Goal: Information Seeking & Learning: Learn about a topic

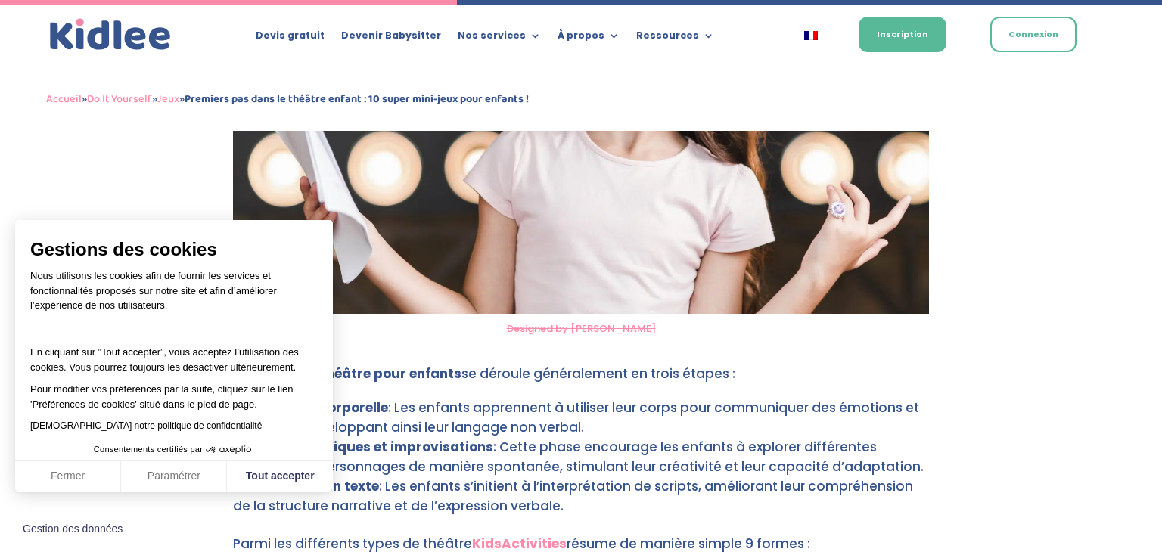
scroll to position [2622, 0]
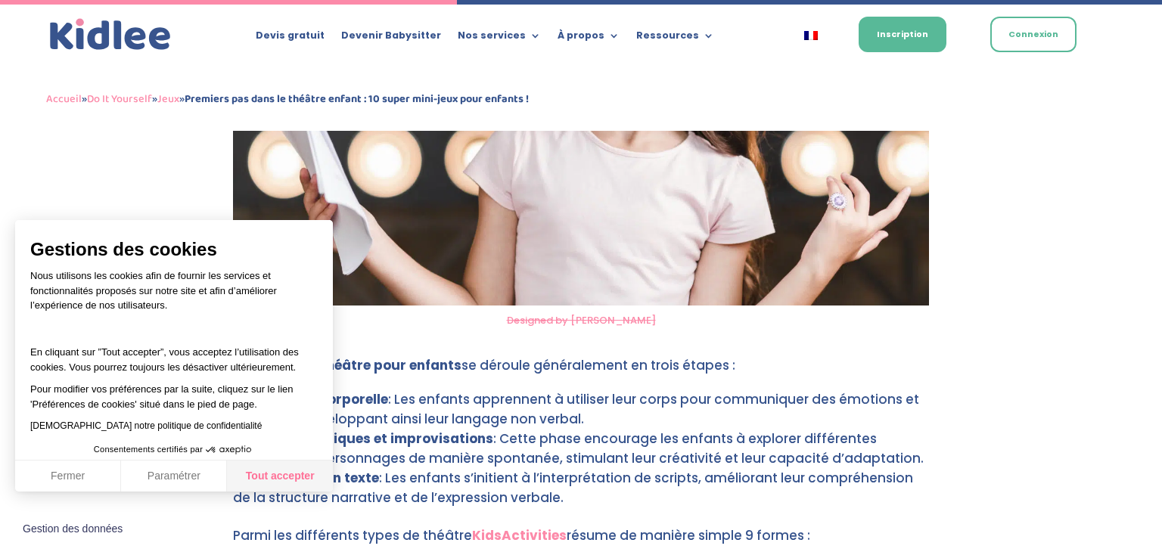
click at [310, 468] on button "Tout accepter" at bounding box center [280, 477] width 106 height 32
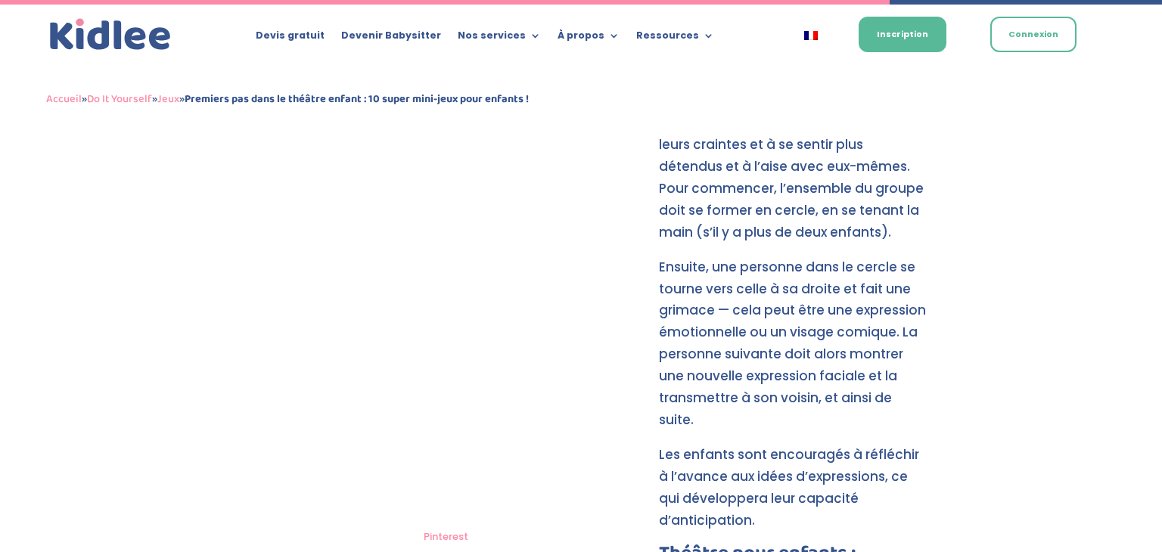
scroll to position [5115, 0]
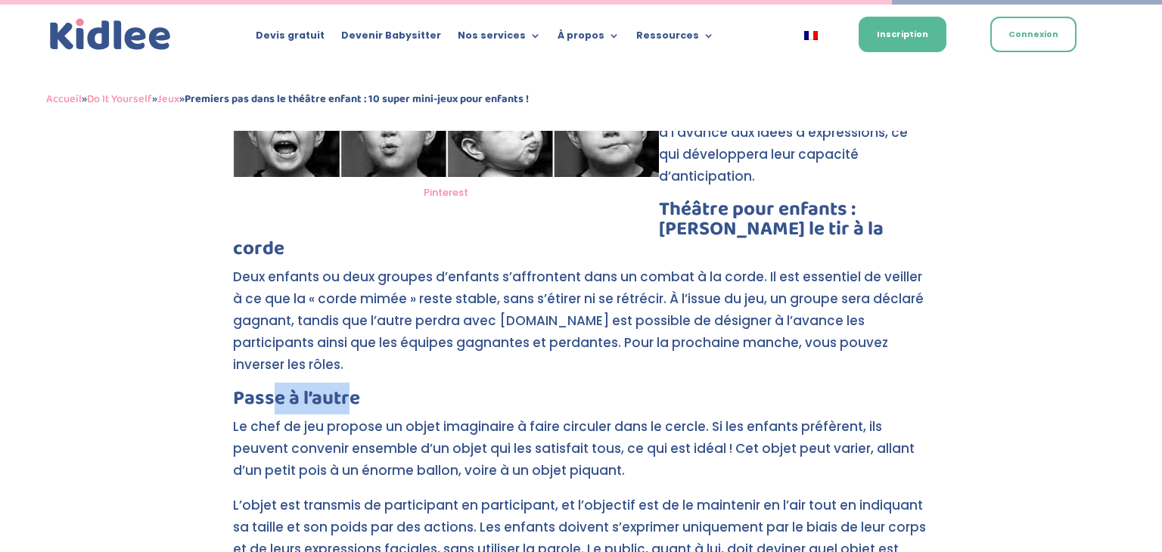
drag, startPoint x: 349, startPoint y: 315, endPoint x: 270, endPoint y: 329, distance: 80.0
click at [270, 389] on h3 "Passe à l’autre" at bounding box center [581, 402] width 696 height 27
click at [345, 389] on h3 "Passe à l’autre" at bounding box center [581, 402] width 696 height 27
drag, startPoint x: 499, startPoint y: 344, endPoint x: 416, endPoint y: 333, distance: 83.2
click at [416, 416] on p "Le chef de jeu propose un objet imaginaire à faire circuler dans le cercle. Si …" at bounding box center [581, 455] width 696 height 79
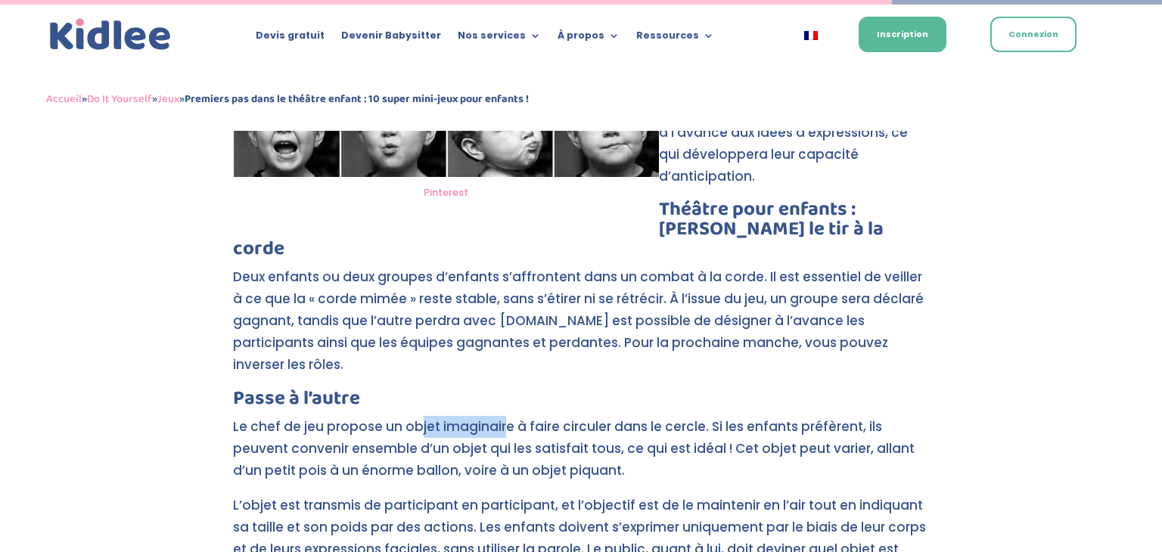
click at [416, 416] on p "Le chef de jeu propose un objet imaginaire à faire circuler dans le cercle. Si …" at bounding box center [581, 455] width 696 height 79
drag, startPoint x: 237, startPoint y: 343, endPoint x: 253, endPoint y: 343, distance: 16.6
click at [253, 416] on p "Le chef de jeu propose un objet imaginaire à faire circuler dans le cercle. Si …" at bounding box center [581, 455] width 696 height 79
click at [364, 389] on h3 "Passe à l’autre" at bounding box center [581, 402] width 696 height 27
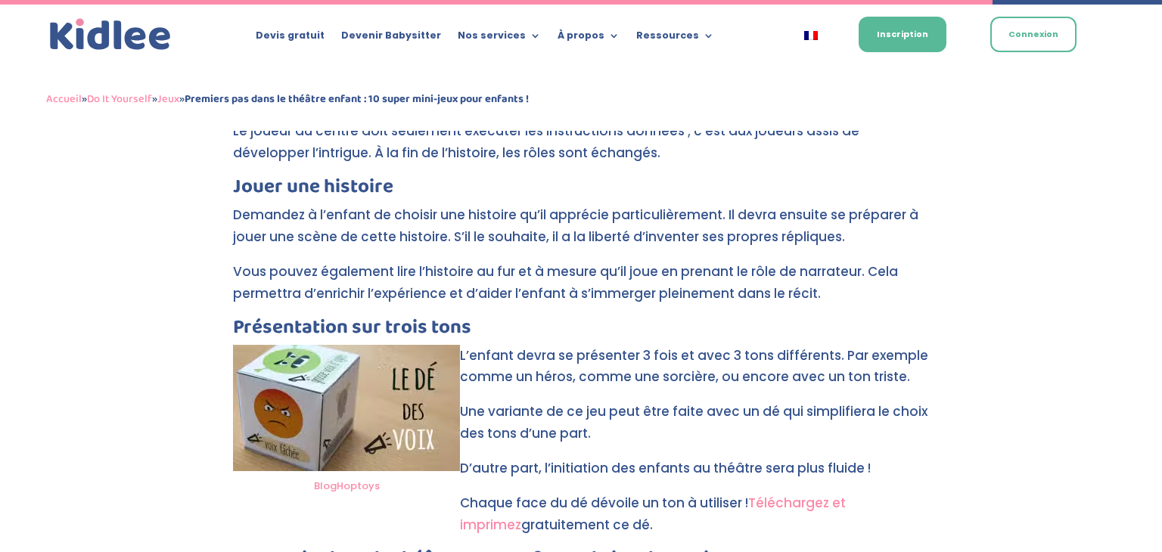
scroll to position [5454, 0]
